Goal: Transaction & Acquisition: Purchase product/service

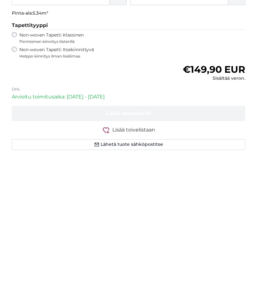
scroll to position [202, 0]
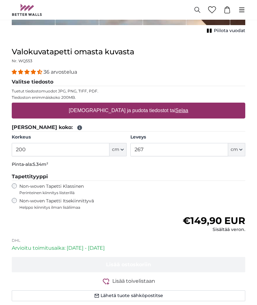
click at [175, 111] on u "Selaa" at bounding box center [181, 110] width 13 height 5
click at [162, 104] on input "[DEMOGRAPHIC_DATA] ja pudota tiedostot tai Selaa" at bounding box center [129, 104] width 234 height 2
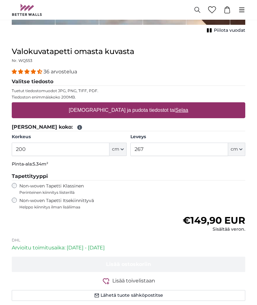
type input "**********"
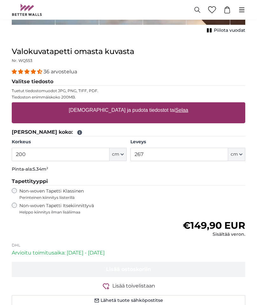
scroll to position [202, 0]
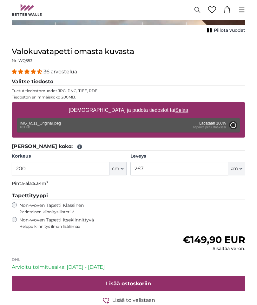
type input "96"
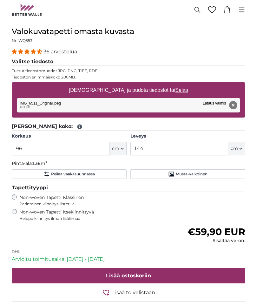
click at [240, 148] on icon "button" at bounding box center [240, 148] width 3 height 3
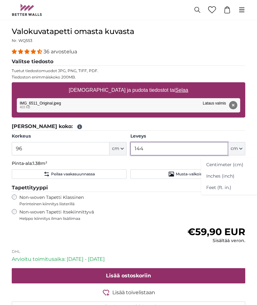
click at [201, 146] on input "144" at bounding box center [179, 148] width 98 height 13
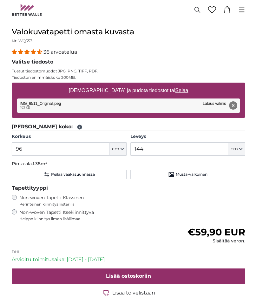
click at [244, 50] on div "36 arvostelua" at bounding box center [129, 51] width 234 height 7
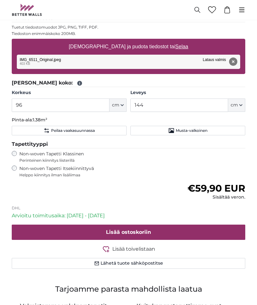
scroll to position [245, 0]
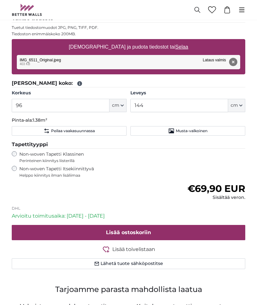
click at [30, 62] on div "Poista Yritä uudelleen Poista Lataa Peruuta Yritä uudelleen Poista IMG_6511_Ori…" at bounding box center [129, 62] width 224 height 14
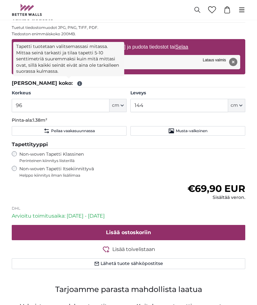
click at [77, 82] on icon at bounding box center [80, 84] width 6 height 6
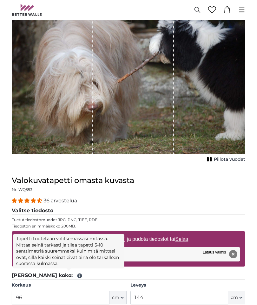
scroll to position [56, 0]
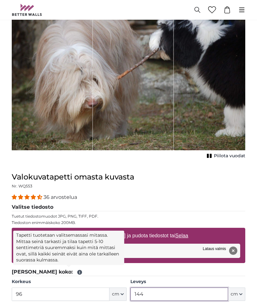
click at [162, 294] on input "144" at bounding box center [179, 294] width 98 height 13
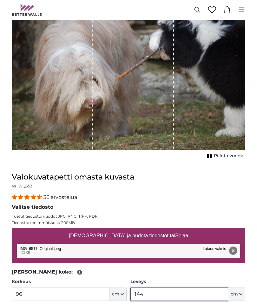
scroll to position [125, 0]
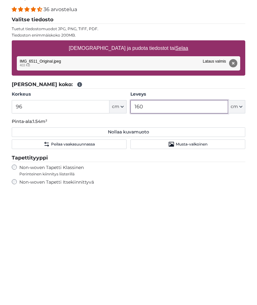
scroll to position [150, 0]
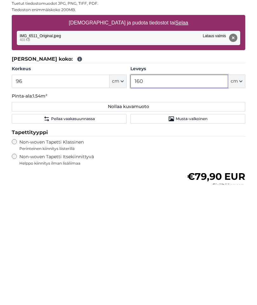
type input "160"
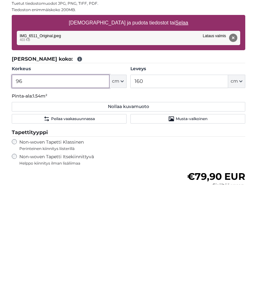
click at [50, 195] on input "96" at bounding box center [61, 201] width 98 height 13
type input "9"
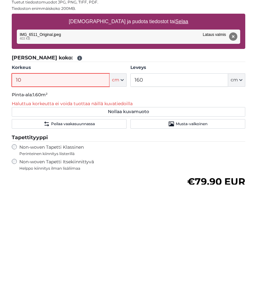
type input "1"
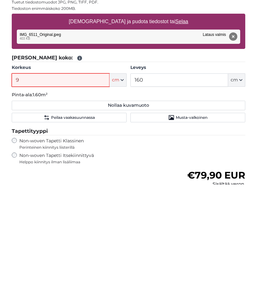
type input "96"
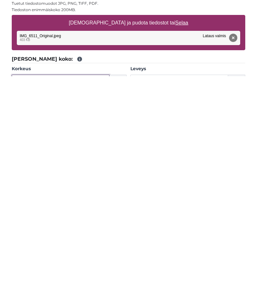
scroll to position [42, 0]
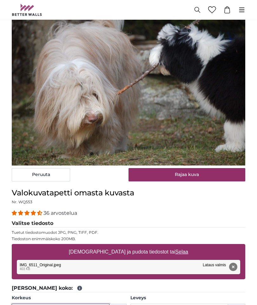
click at [205, 101] on cropper-handle at bounding box center [129, 87] width 234 height 140
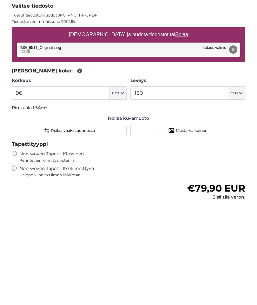
scroll to position [259, 0]
